Goal: Information Seeking & Learning: Learn about a topic

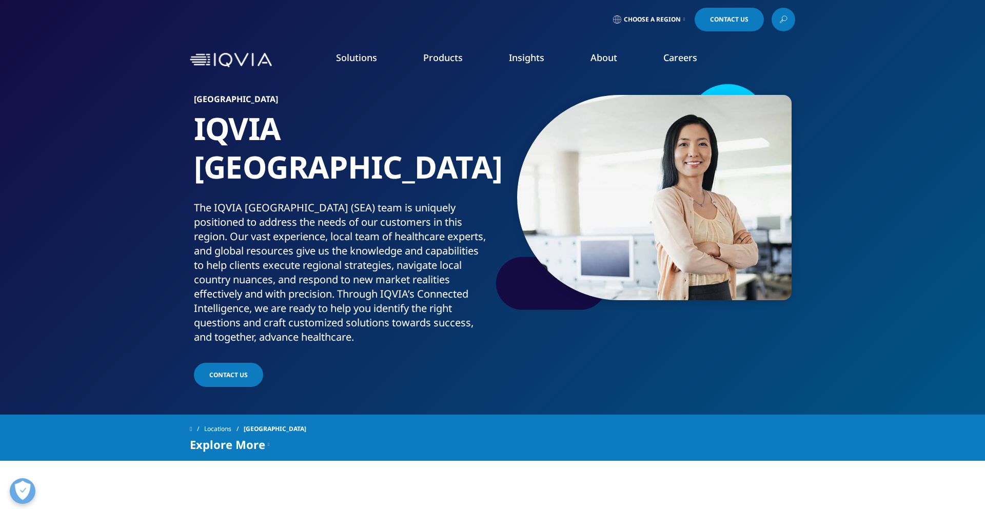
click at [194, 127] on link "Planning Suite" at bounding box center [133, 128] width 179 height 11
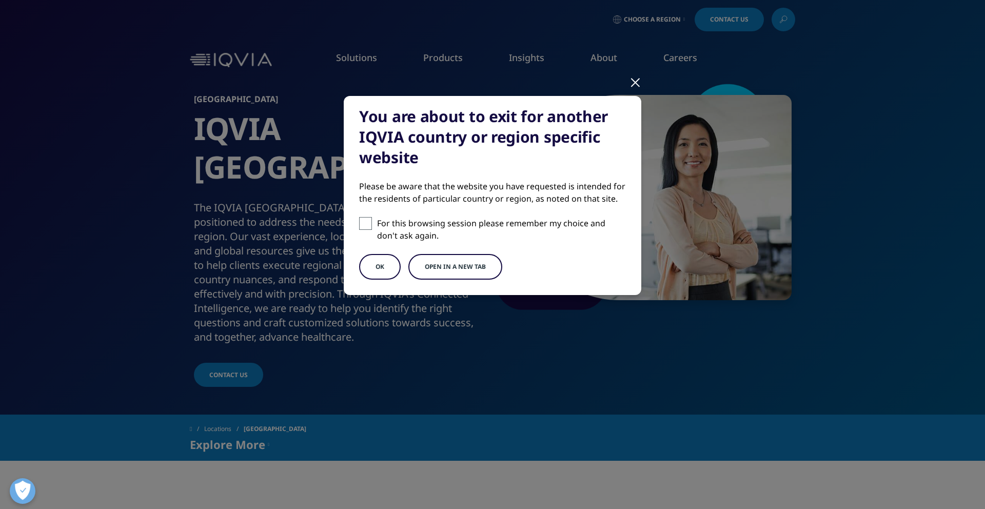
click at [365, 226] on span at bounding box center [365, 223] width 13 height 13
click at [365, 226] on input "For this browsing session please remember my choice and don't ask again." at bounding box center [365, 223] width 13 height 13
checkbox input "true"
click at [390, 266] on button "OK" at bounding box center [380, 267] width 42 height 26
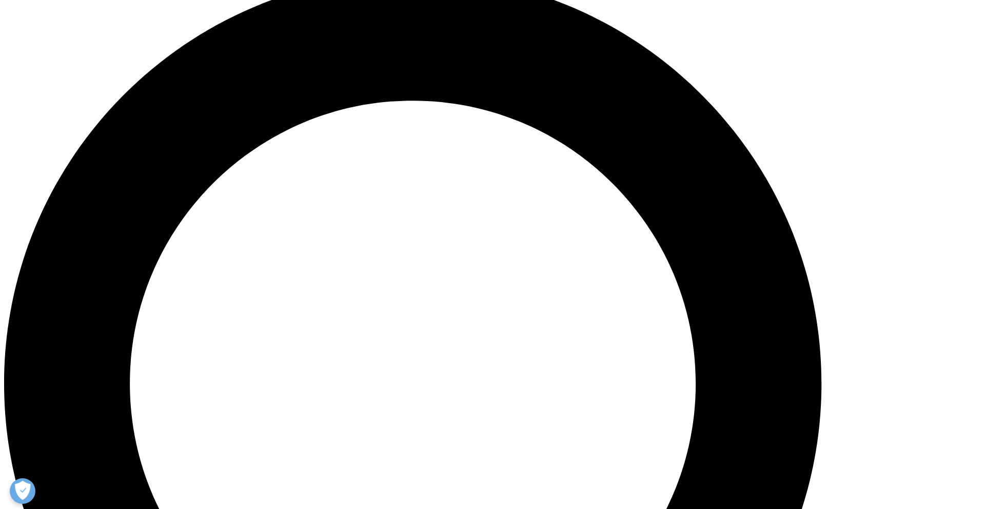
scroll to position [1003, 0]
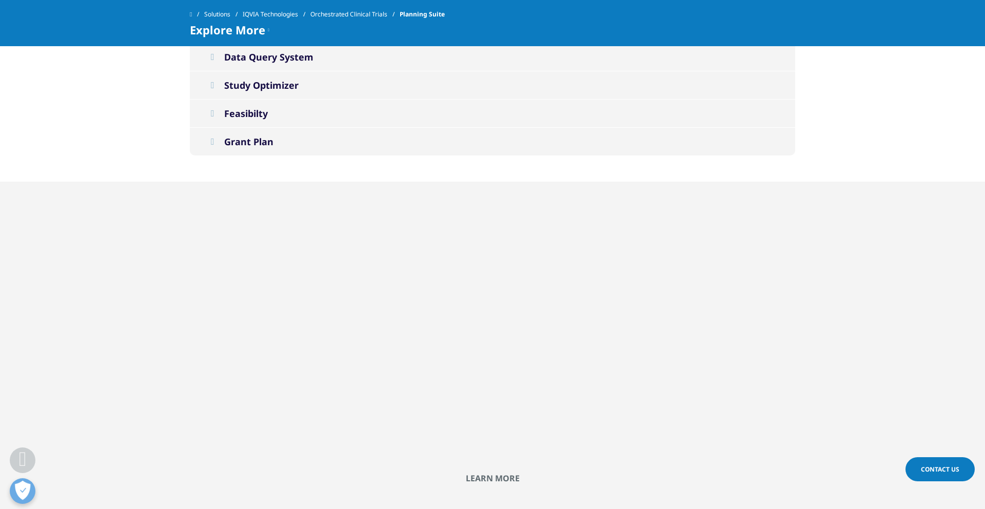
click at [277, 15] on link "IQVIA Technologies" at bounding box center [277, 14] width 68 height 18
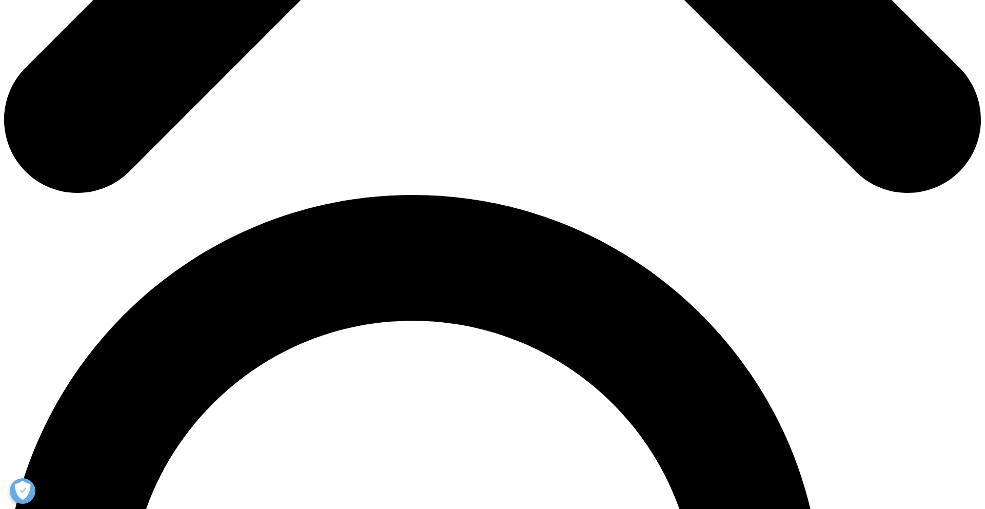
scroll to position [801, 0]
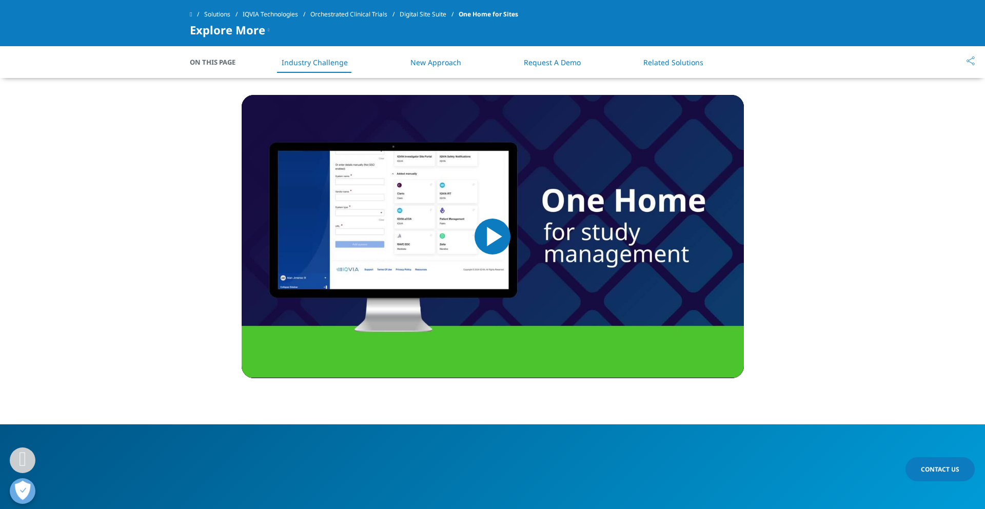
scroll to position [862, 0]
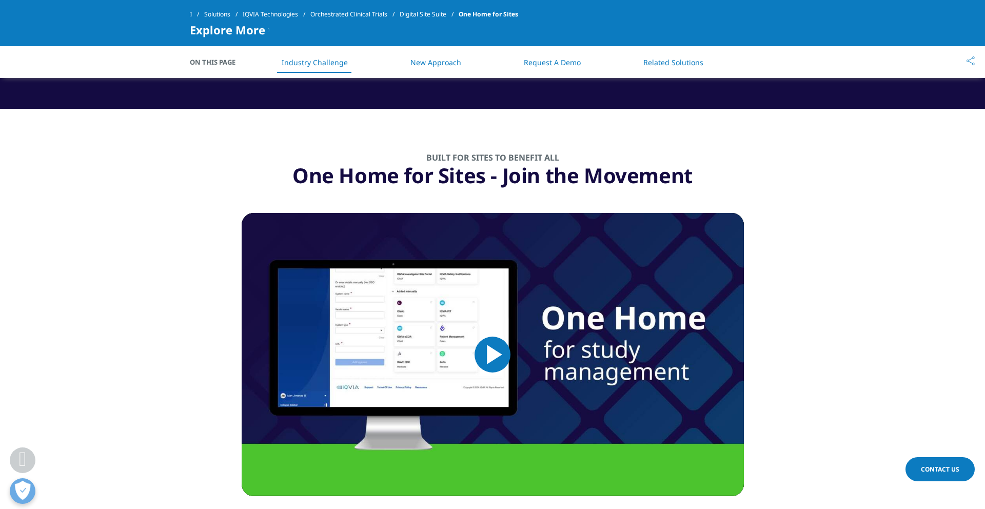
click at [493, 355] on span "Video Player" at bounding box center [493, 355] width 0 height 0
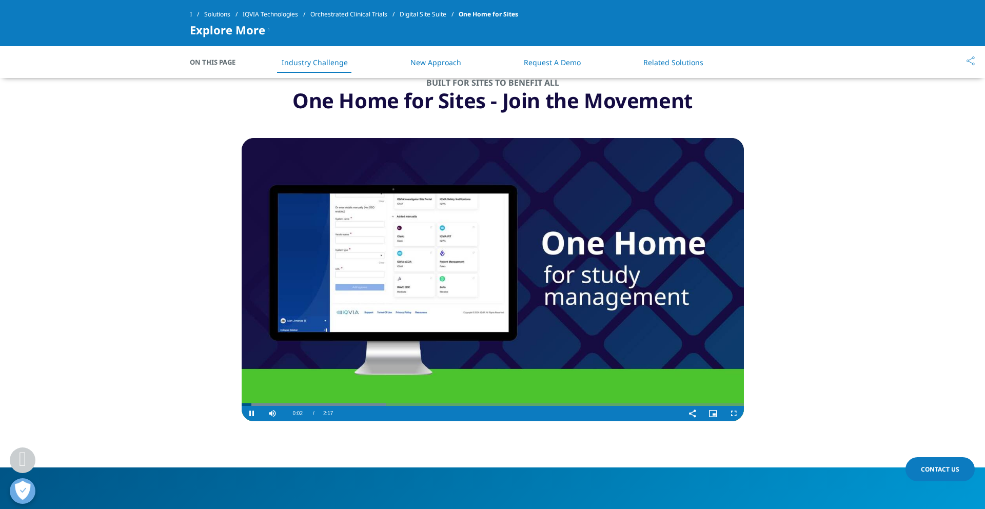
scroll to position [985, 0]
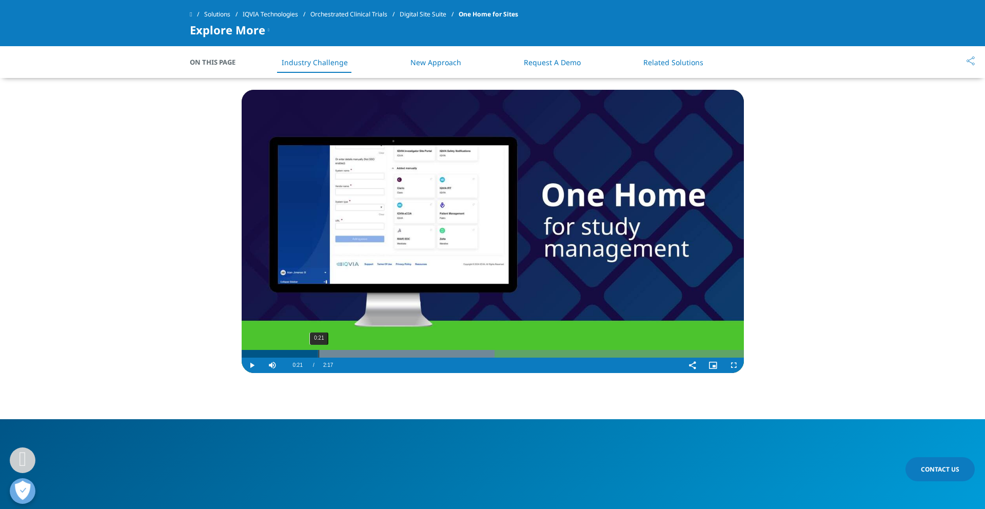
click at [319, 355] on div "0:21" at bounding box center [319, 354] width 1 height 8
click at [322, 355] on div "0:21" at bounding box center [322, 354] width 1 height 8
click at [330, 356] on div "0:24" at bounding box center [330, 354] width 1 height 8
click at [341, 356] on div "0:27" at bounding box center [341, 354] width 1 height 8
click at [348, 356] on div "0:29" at bounding box center [348, 354] width 1 height 8
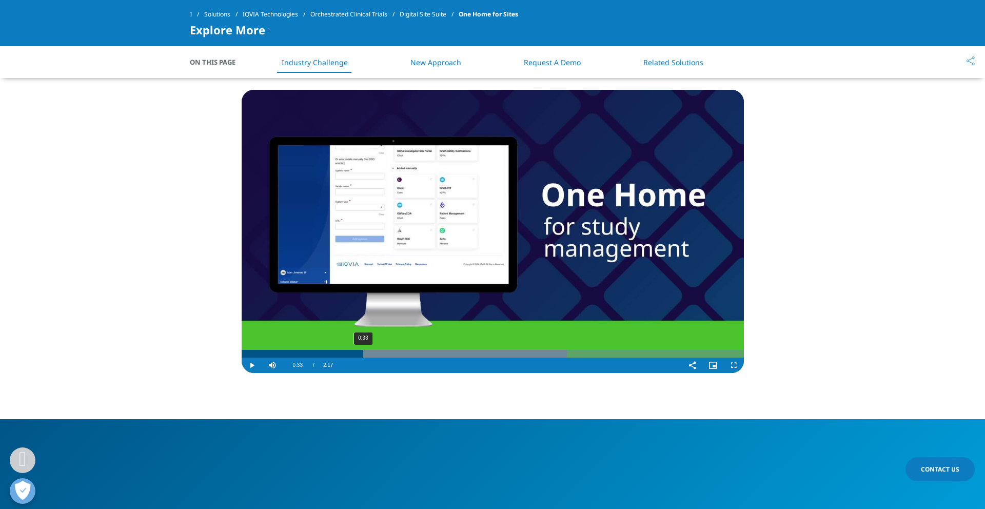
click at [363, 357] on div "0:33" at bounding box center [363, 354] width 1 height 8
click at [382, 356] on div "0:38" at bounding box center [382, 354] width 1 height 8
click at [407, 355] on div "0:45" at bounding box center [407, 354] width 1 height 8
click at [436, 356] on div "0:53" at bounding box center [436, 354] width 1 height 8
click at [466, 354] on div "1:01" at bounding box center [466, 354] width 1 height 8
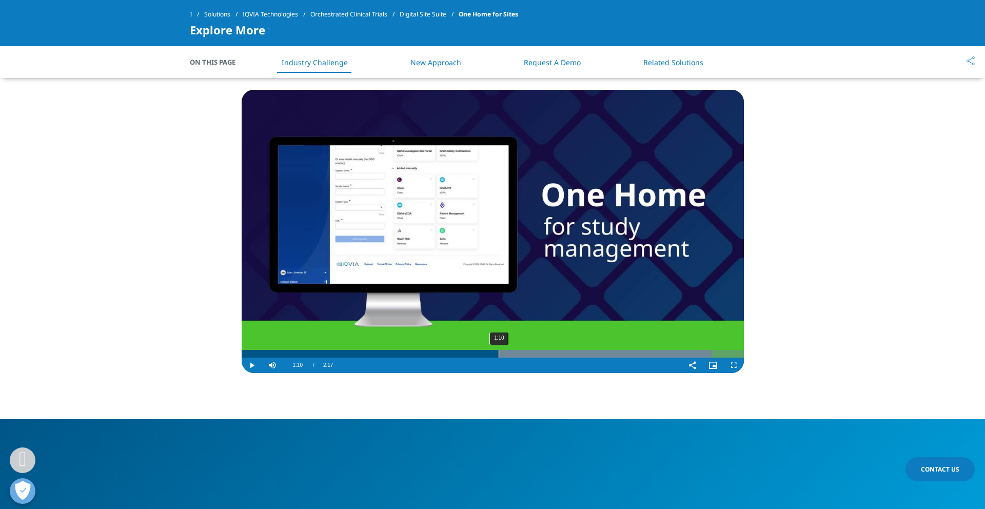
click at [499, 356] on div "1:10" at bounding box center [499, 354] width 1 height 8
click at [530, 356] on div "1:18" at bounding box center [530, 354] width 1 height 8
click at [550, 357] on div "1:24" at bounding box center [550, 354] width 1 height 8
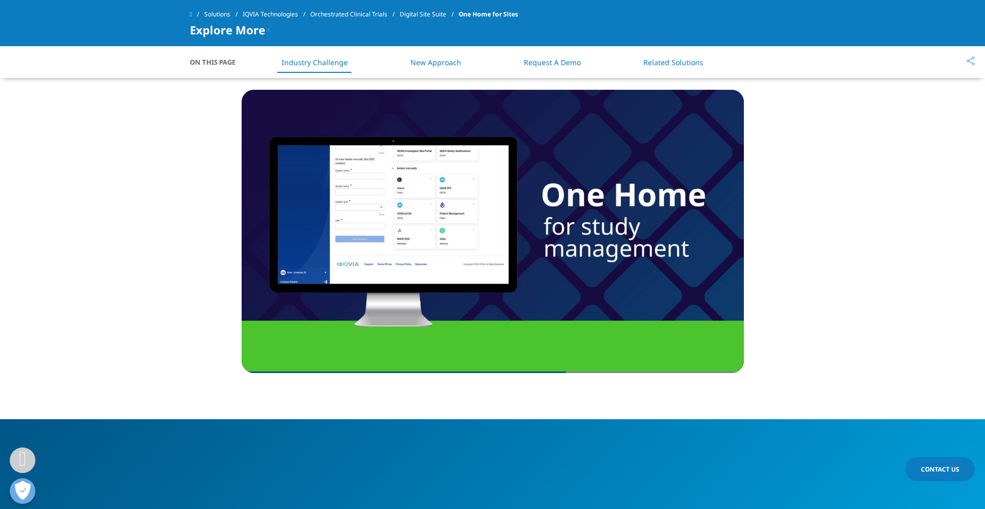
click at [192, 11] on span at bounding box center [191, 14] width 2 height 7
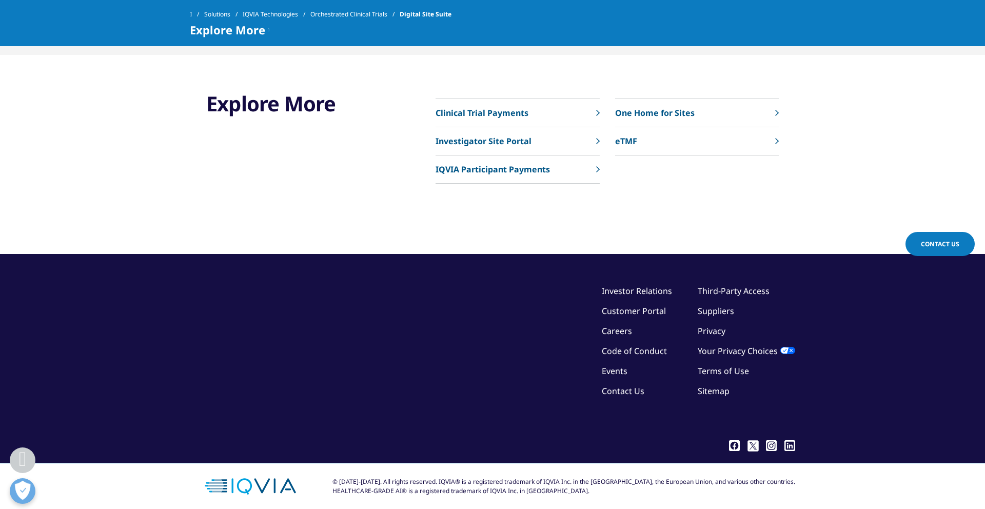
scroll to position [2438, 0]
